Goal: Check status: Check status

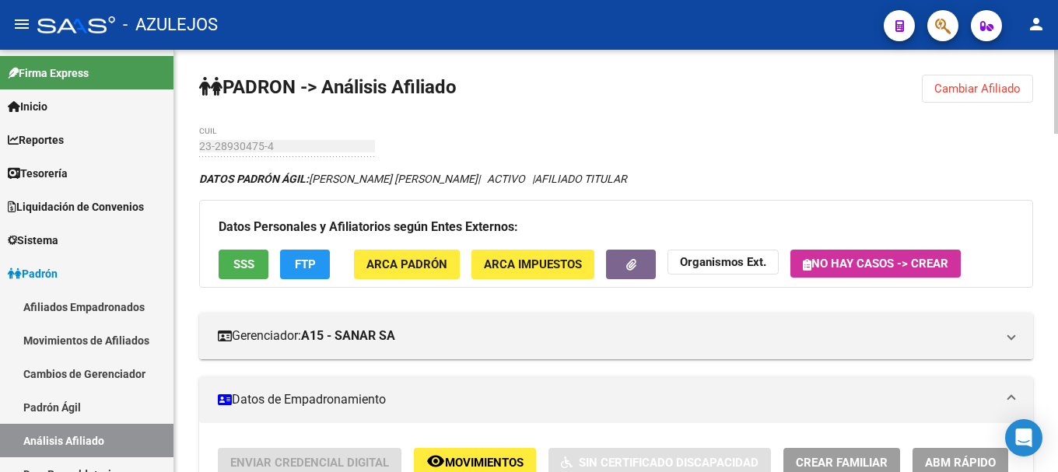
scroll to position [4, 0]
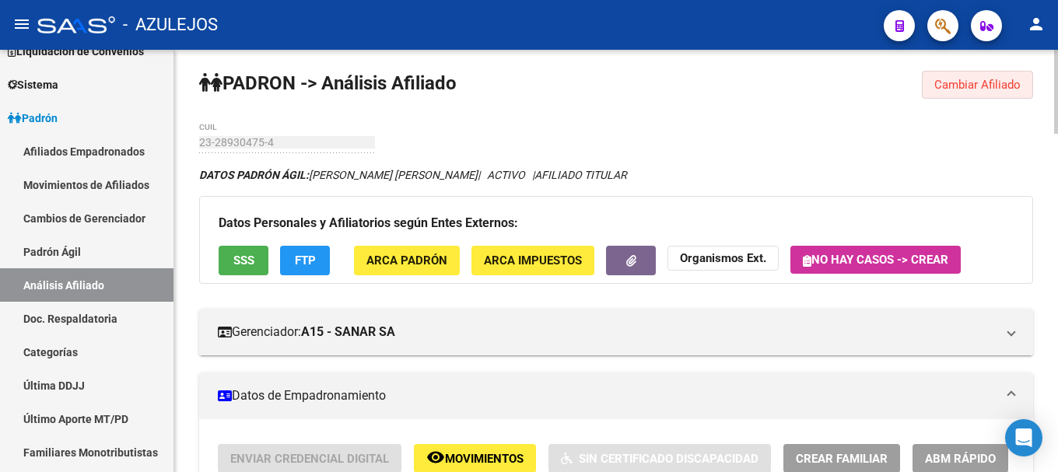
click at [940, 81] on span "Cambiar Afiliado" at bounding box center [977, 85] width 86 height 14
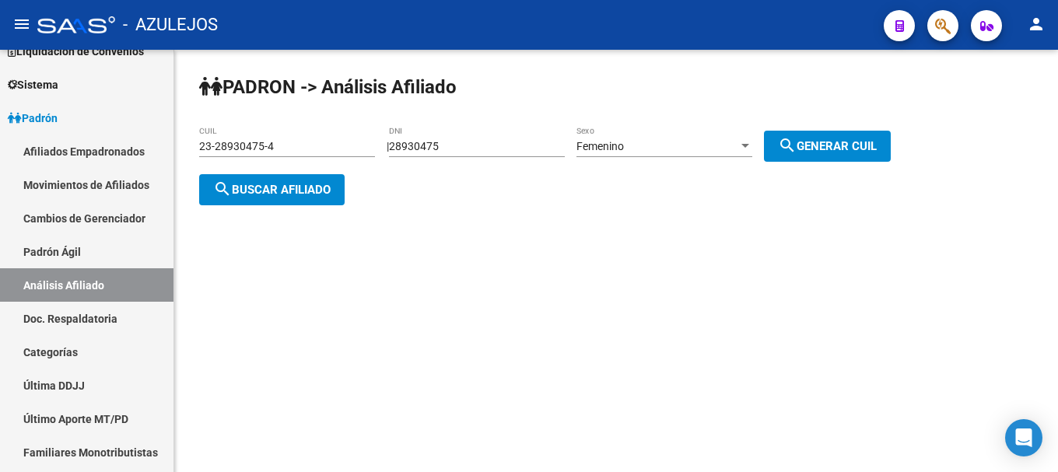
drag, startPoint x: 502, startPoint y: 156, endPoint x: 399, endPoint y: 159, distance: 102.7
click at [396, 166] on div "PADRON -> Análisis Afiliado 23-28930475-4 CUIL | 28930475 DNI Femenino Sexo sea…" at bounding box center [616, 152] width 884 height 205
click at [444, 194] on div "PADRON -> Análisis Afiliado 23-28930475-4 CUIL | 28930475 DNI Femenino Sexo sea…" at bounding box center [616, 152] width 884 height 205
drag, startPoint x: 453, startPoint y: 145, endPoint x: 403, endPoint y: 142, distance: 50.7
click at [403, 142] on div "| 28930475 DNI Femenino Sexo search Generar CUIL" at bounding box center [645, 146] width 516 height 12
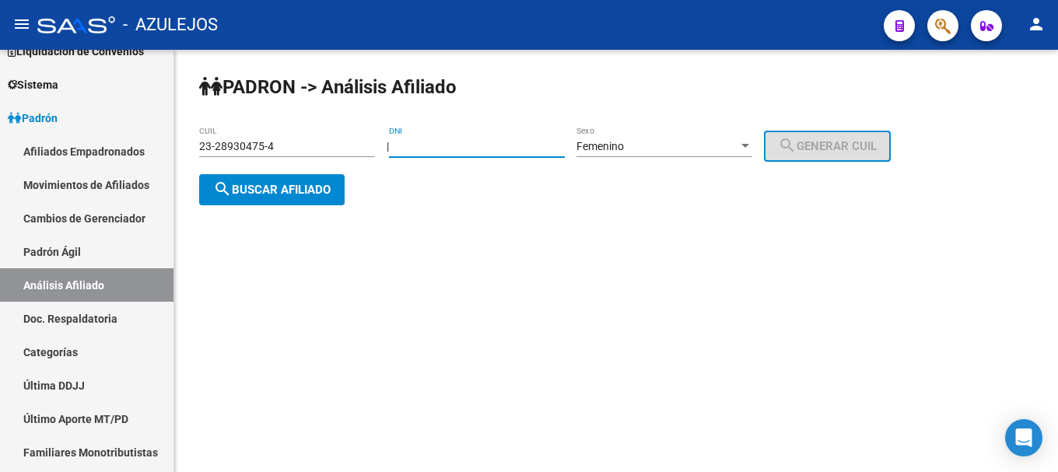
paste input "26505532"
type input "26505532"
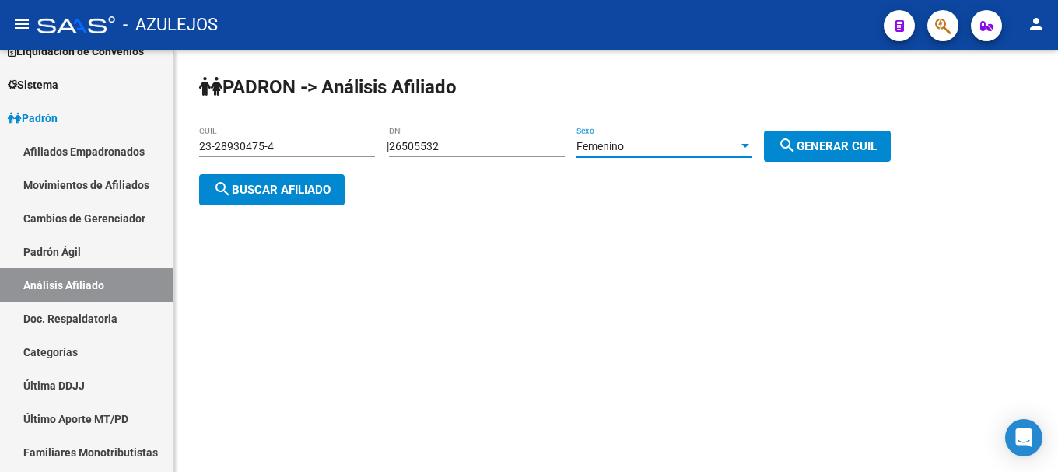
click at [752, 149] on div at bounding box center [745, 146] width 14 height 12
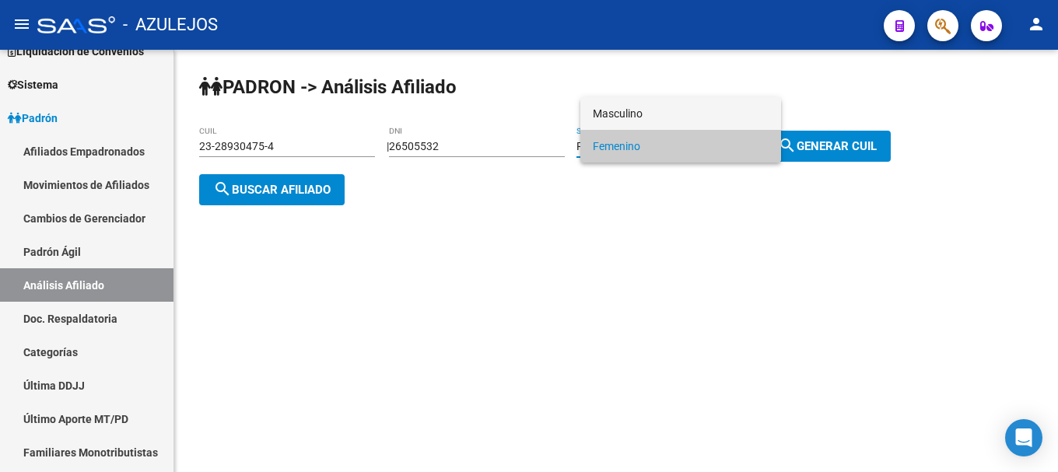
click at [747, 115] on span "Masculino" at bounding box center [681, 113] width 176 height 33
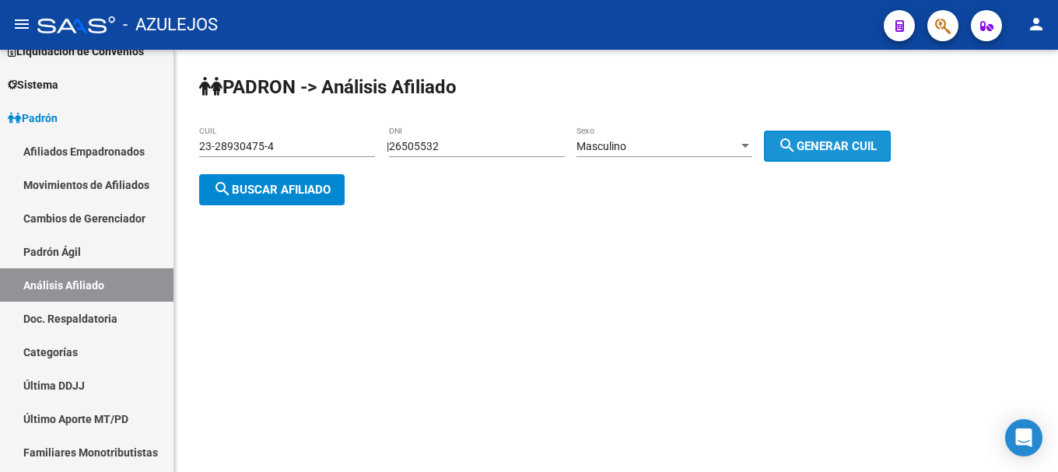
click at [831, 149] on span "search Generar CUIL" at bounding box center [827, 146] width 99 height 14
type input "20-26505532-0"
click at [321, 192] on span "search Buscar afiliado" at bounding box center [271, 190] width 117 height 14
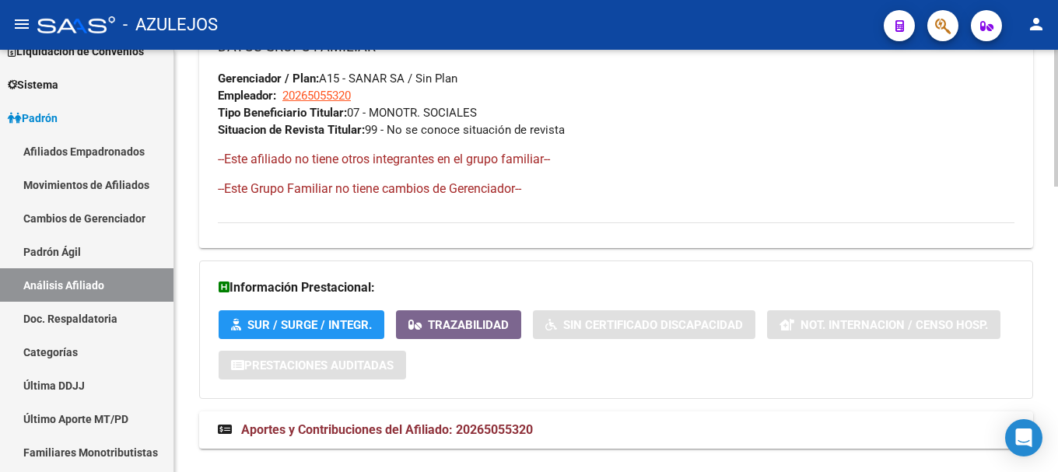
scroll to position [877, 0]
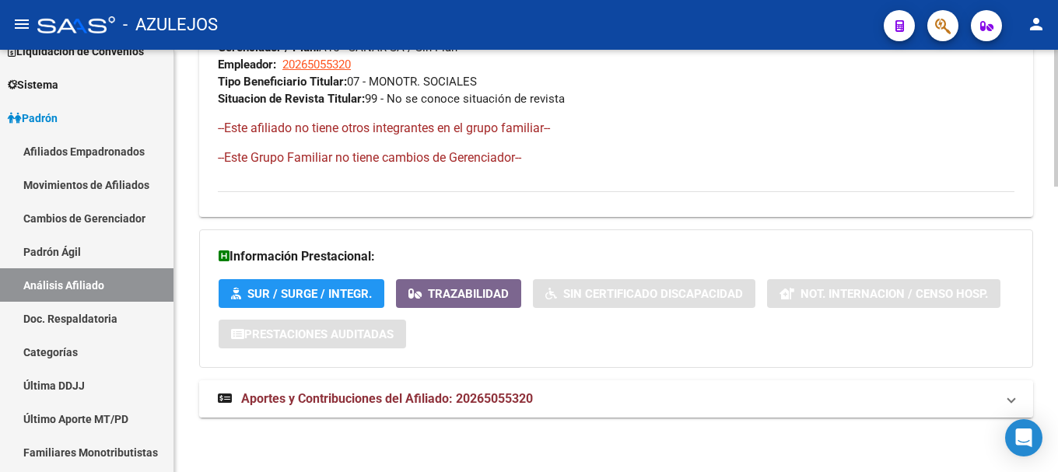
click at [400, 397] on span "Aportes y Contribuciones del Afiliado: 20265055320" at bounding box center [387, 398] width 292 height 15
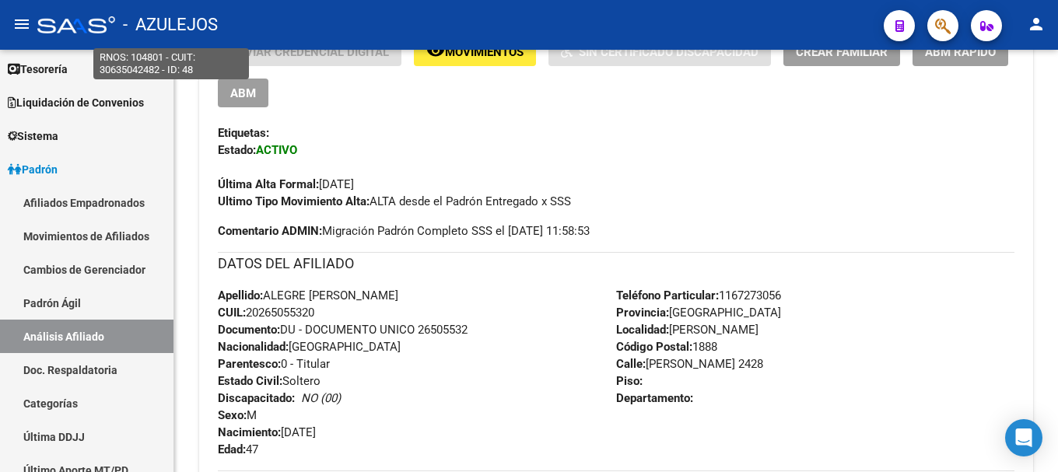
scroll to position [78, 0]
